Goal: Task Accomplishment & Management: Manage account settings

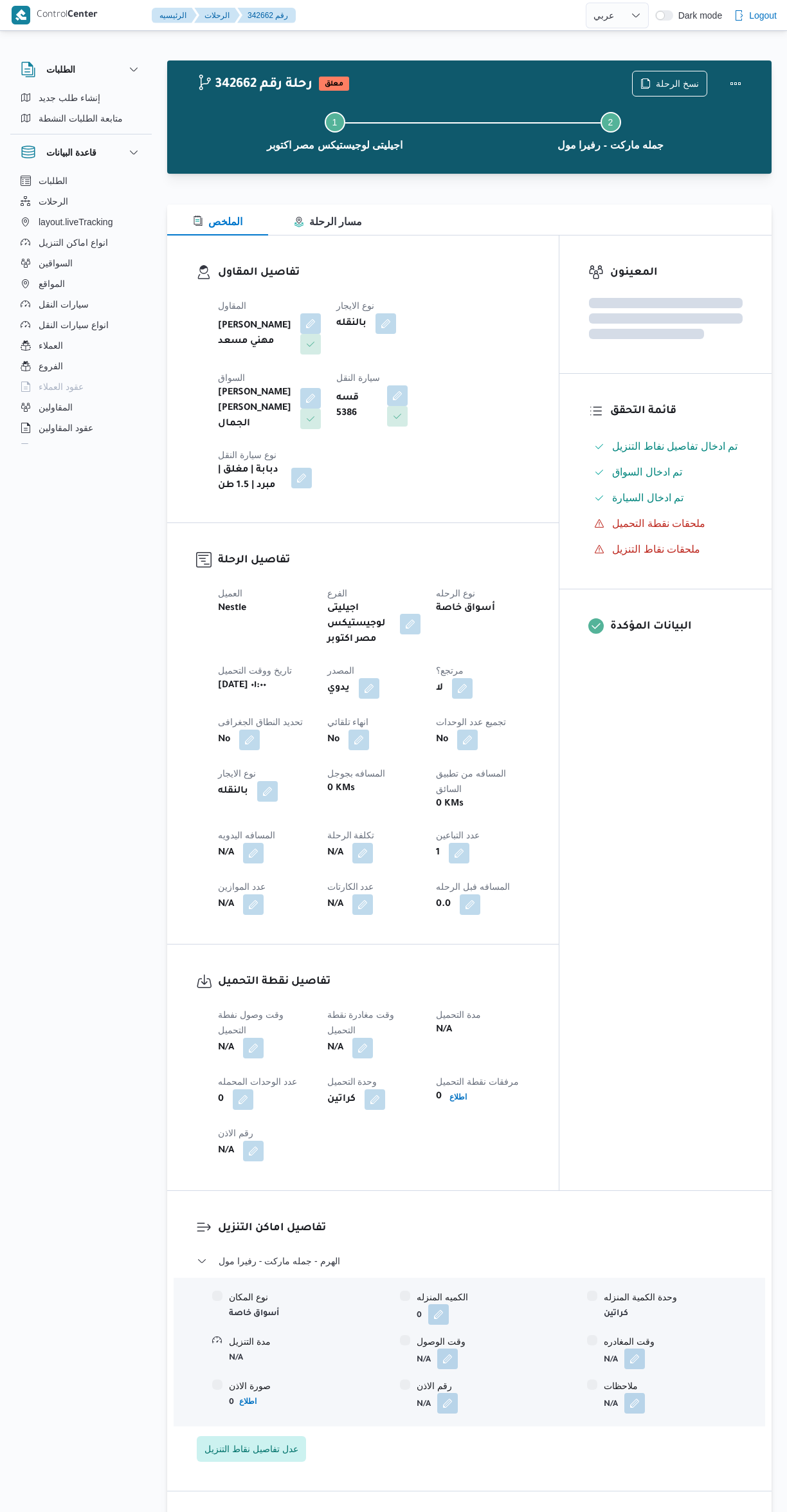
select select "ar"
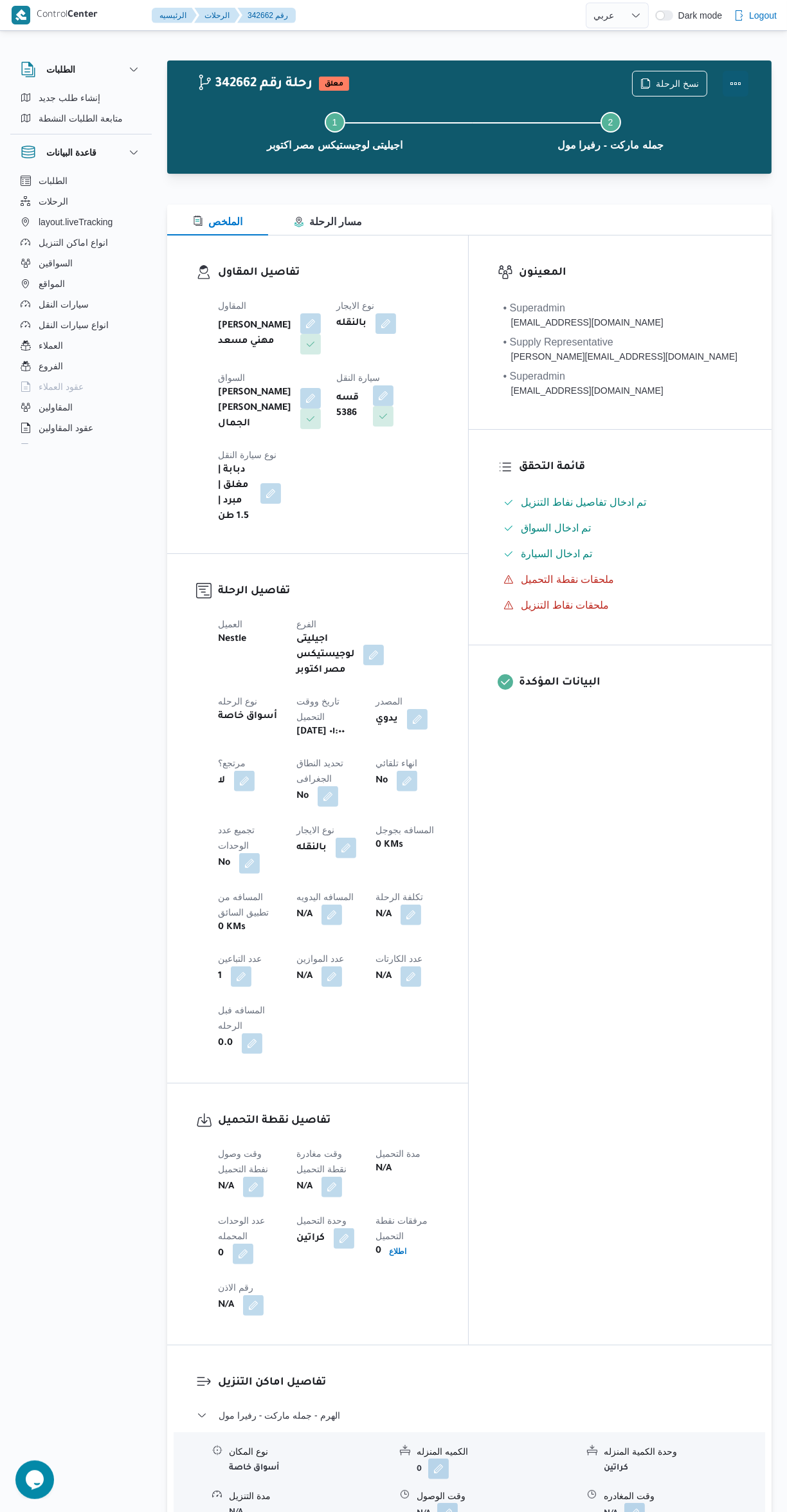
click at [736, 73] on button "Actions" at bounding box center [736, 83] width 25 height 25
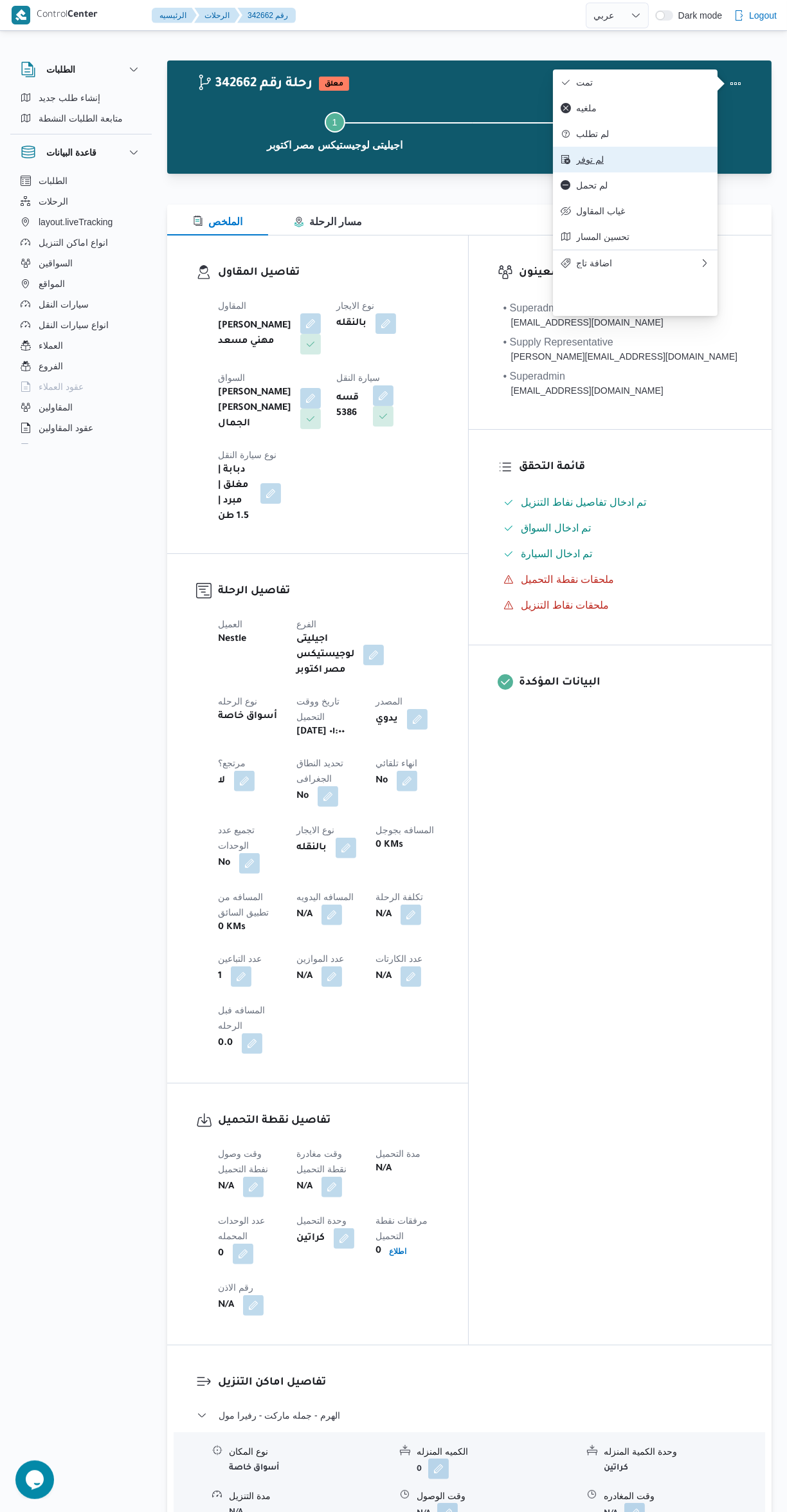
click at [582, 165] on span "لم توفر" at bounding box center [643, 160] width 133 height 10
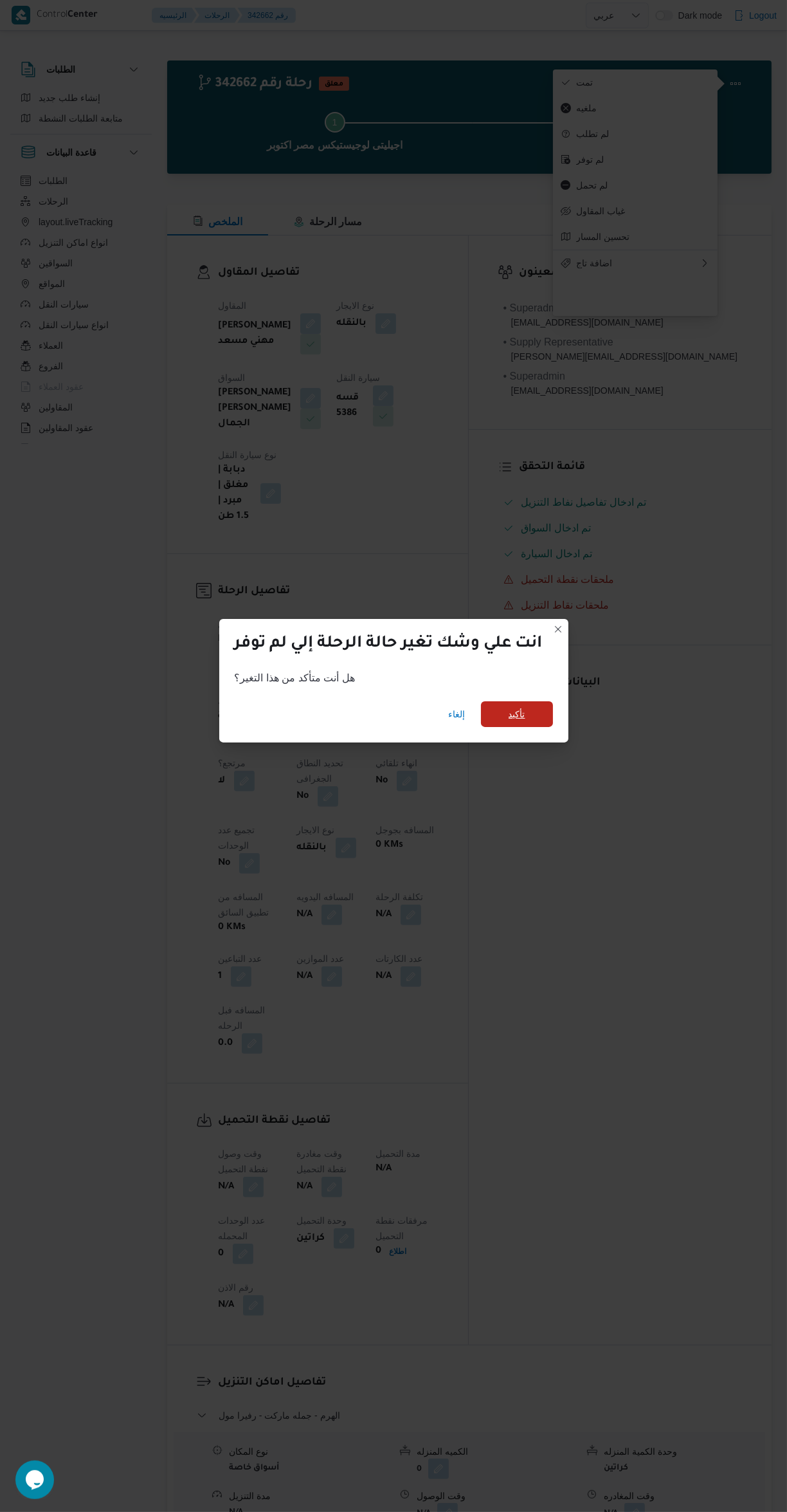
click at [519, 707] on span "تأكيد" at bounding box center [516, 714] width 17 height 15
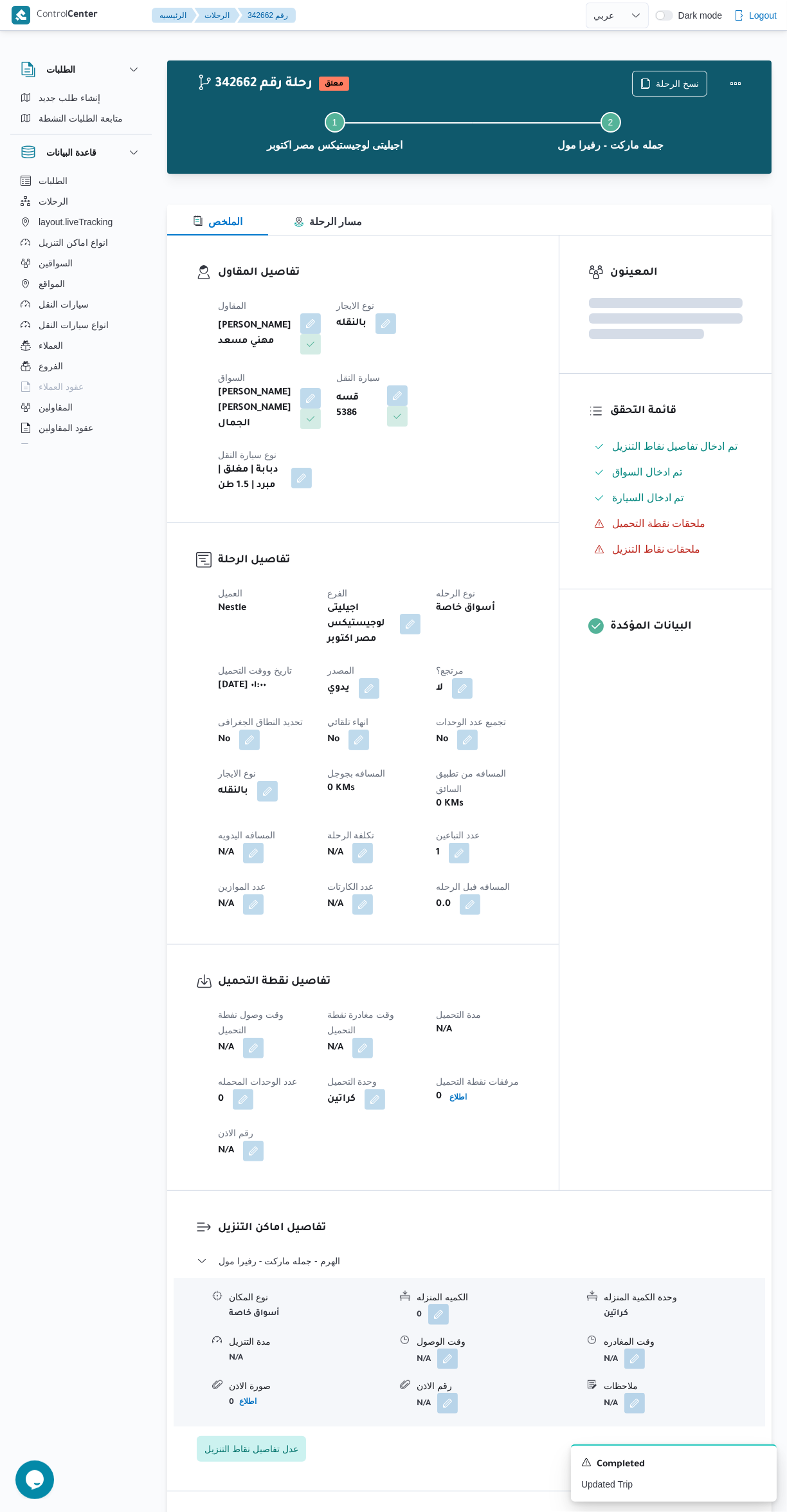
click at [666, 950] on div "المعينون قائمة التحقق تم ادخال تفاصيل نفاط التنزيل تم ادخال السواق تم ادخال الس…" at bounding box center [665, 713] width 213 height 955
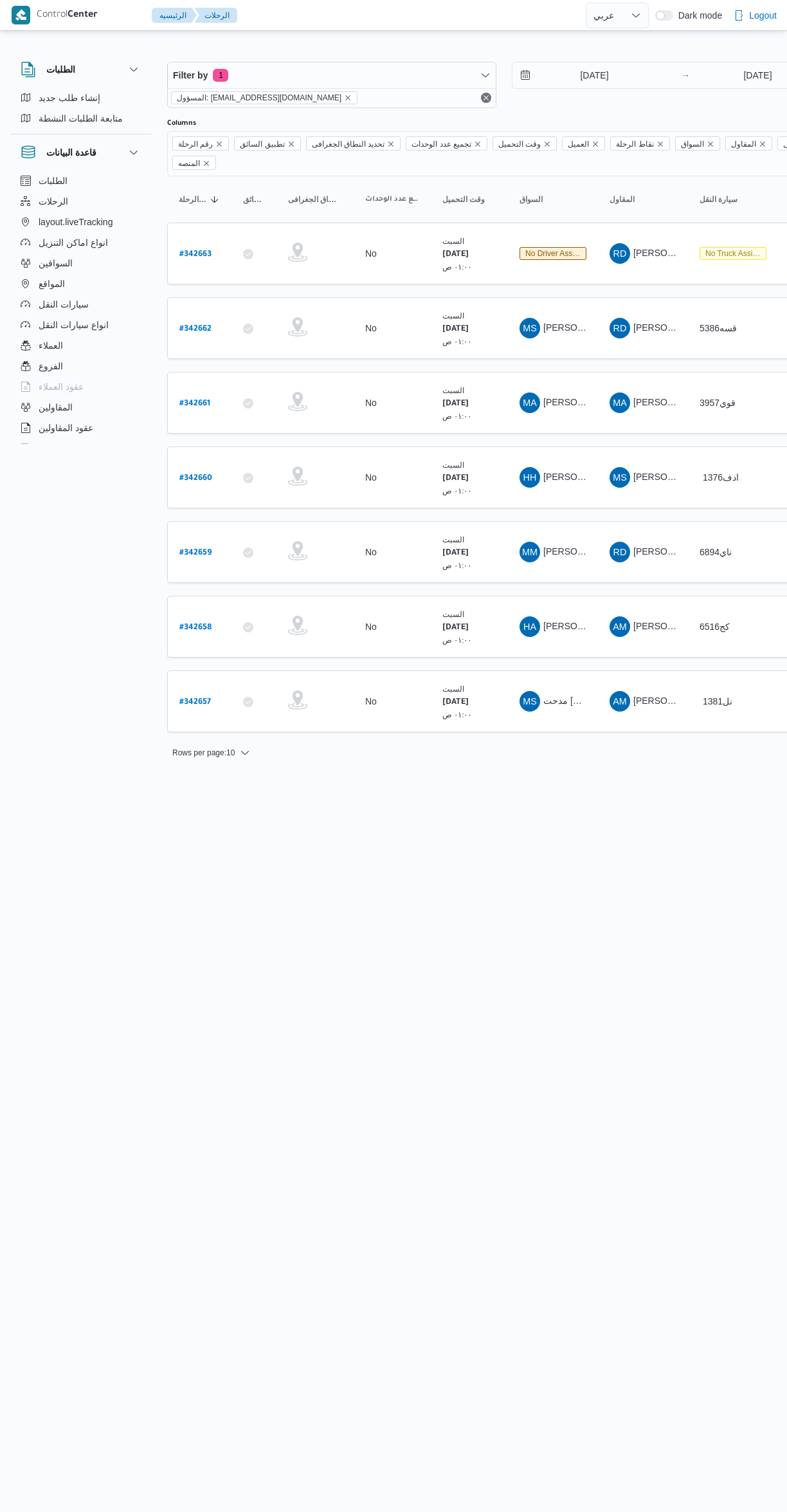
select select "ar"
